Goal: Check status: Check status

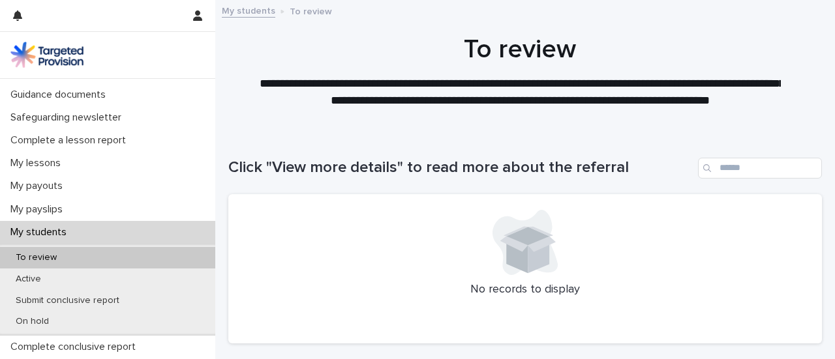
scroll to position [111, 0]
click at [33, 286] on div "Active" at bounding box center [107, 279] width 215 height 22
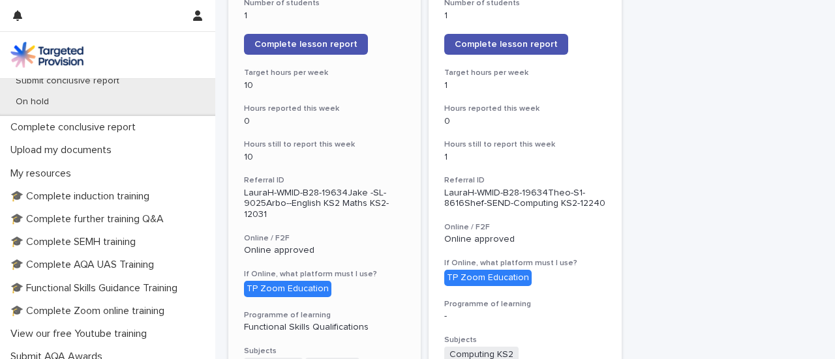
scroll to position [267, 0]
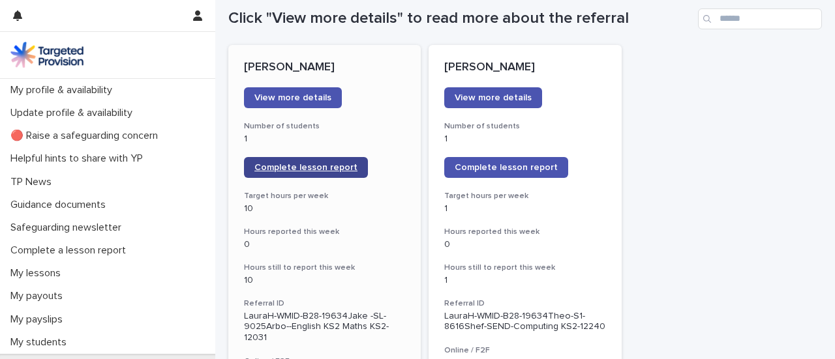
scroll to position [150, 0]
click at [307, 157] on link "Complete lesson report" at bounding box center [306, 167] width 124 height 21
